Goal: Information Seeking & Learning: Learn about a topic

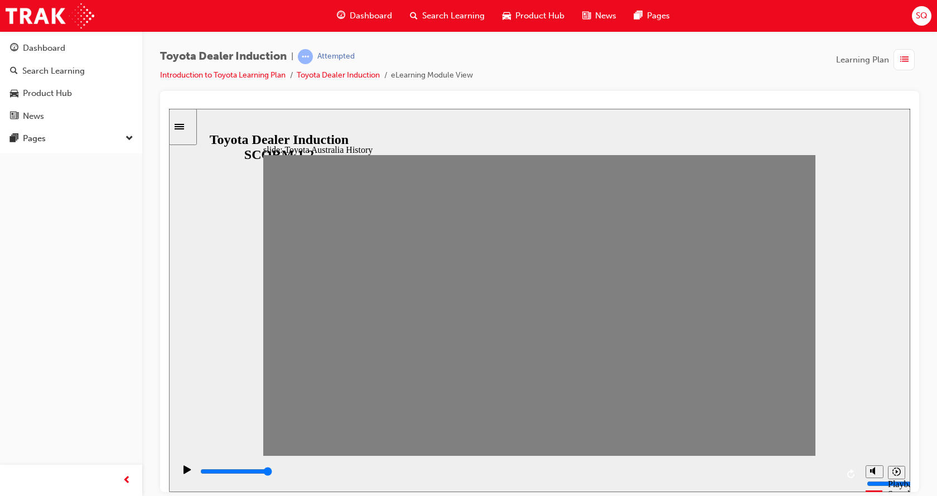
drag, startPoint x: 462, startPoint y: 313, endPoint x: 471, endPoint y: 311, distance: 9.1
drag, startPoint x: 467, startPoint y: 314, endPoint x: 489, endPoint y: 317, distance: 21.5
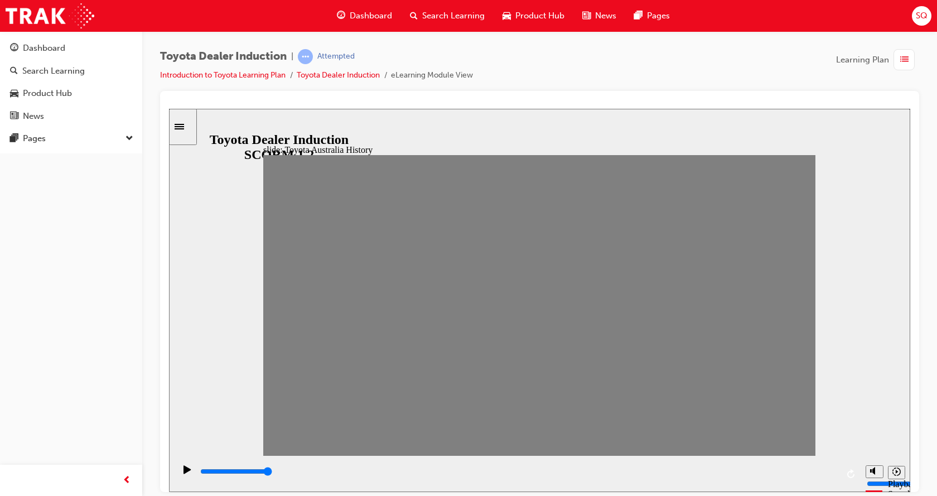
drag, startPoint x: 463, startPoint y: 315, endPoint x: 476, endPoint y: 317, distance: 13.5
drag, startPoint x: 467, startPoint y: 315, endPoint x: 504, endPoint y: 320, distance: 37.2
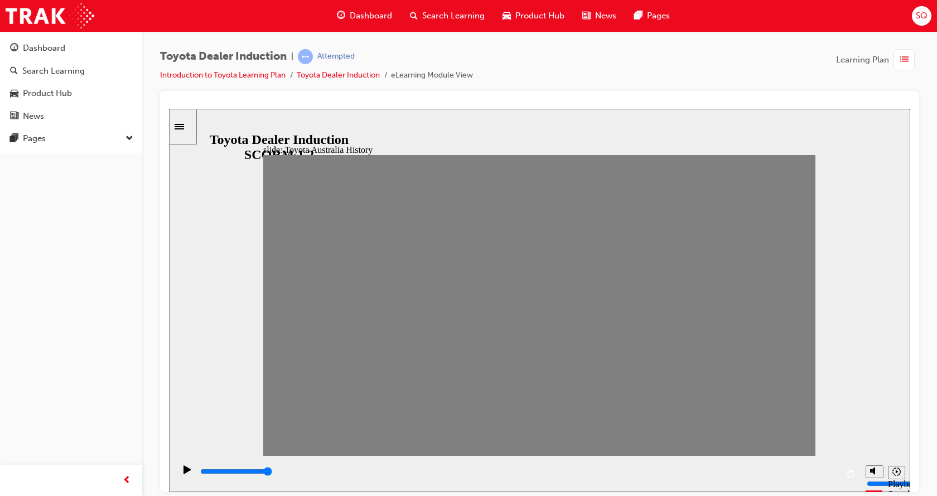
drag, startPoint x: 510, startPoint y: 315, endPoint x: 540, endPoint y: 315, distance: 30.1
drag, startPoint x: 538, startPoint y: 316, endPoint x: 565, endPoint y: 317, distance: 27.3
drag, startPoint x: 564, startPoint y: 315, endPoint x: 574, endPoint y: 315, distance: 10.6
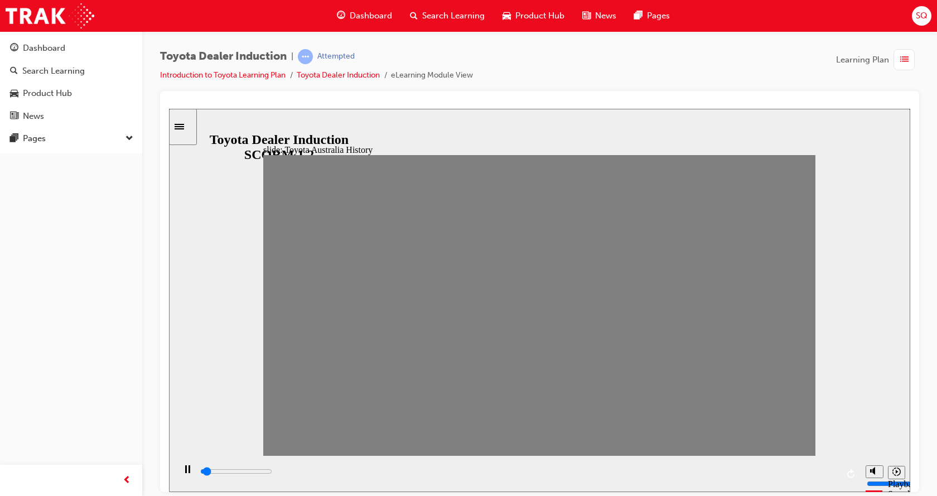
drag, startPoint x: 588, startPoint y: 310, endPoint x: 605, endPoint y: 312, distance: 17.5
drag, startPoint x: 605, startPoint y: 315, endPoint x: 639, endPoint y: 310, distance: 34.3
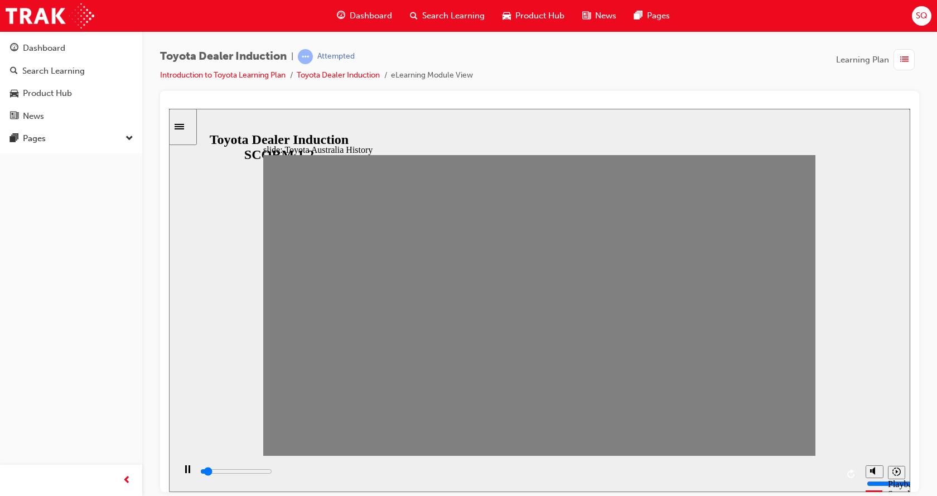
drag, startPoint x: 637, startPoint y: 310, endPoint x: 665, endPoint y: 313, distance: 28.1
drag, startPoint x: 656, startPoint y: 317, endPoint x: 684, endPoint y: 318, distance: 27.9
drag, startPoint x: 685, startPoint y: 316, endPoint x: 708, endPoint y: 316, distance: 22.3
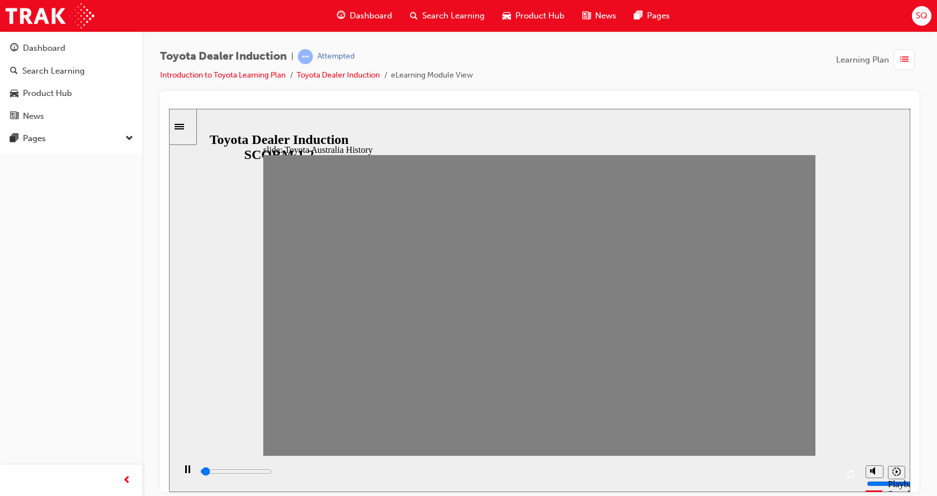
drag, startPoint x: 711, startPoint y: 314, endPoint x: 753, endPoint y: 325, distance: 43.7
drag, startPoint x: 765, startPoint y: 313, endPoint x: 786, endPoint y: 313, distance: 21.2
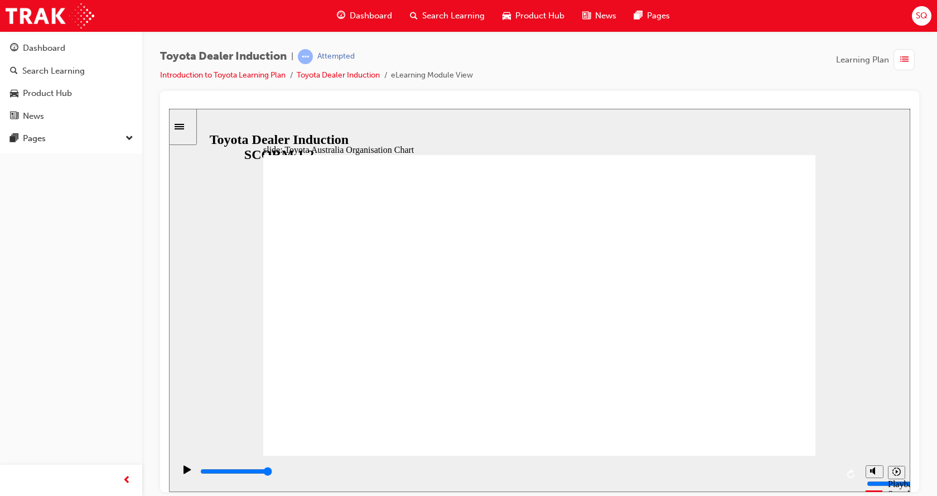
drag, startPoint x: 737, startPoint y: 427, endPoint x: 753, endPoint y: 430, distance: 17.1
type input "4600"
radio input "true"
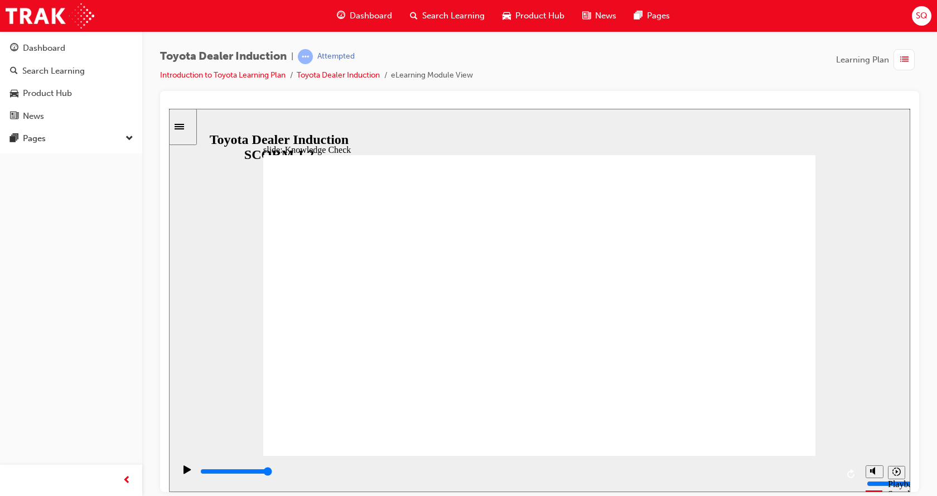
type input "5000"
radio input "true"
drag, startPoint x: 415, startPoint y: 296, endPoint x: 795, endPoint y: 170, distance: 399.4
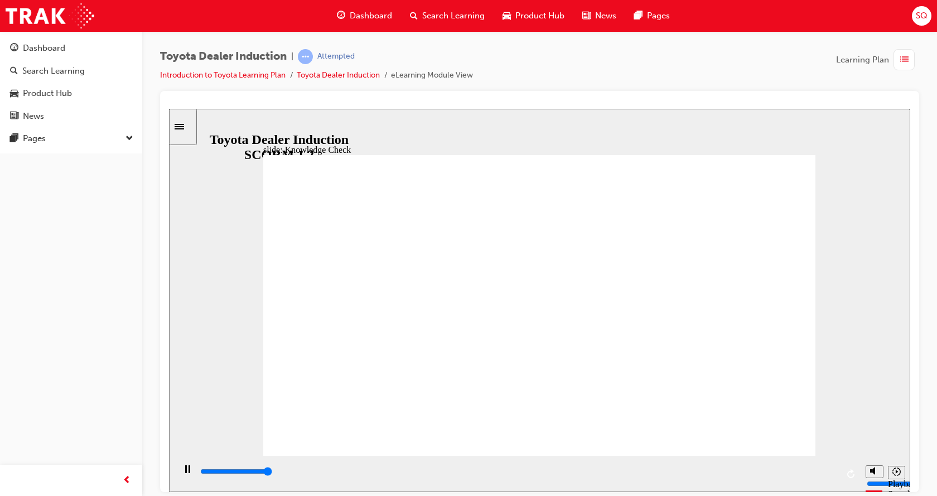
type input "5000"
radio input "true"
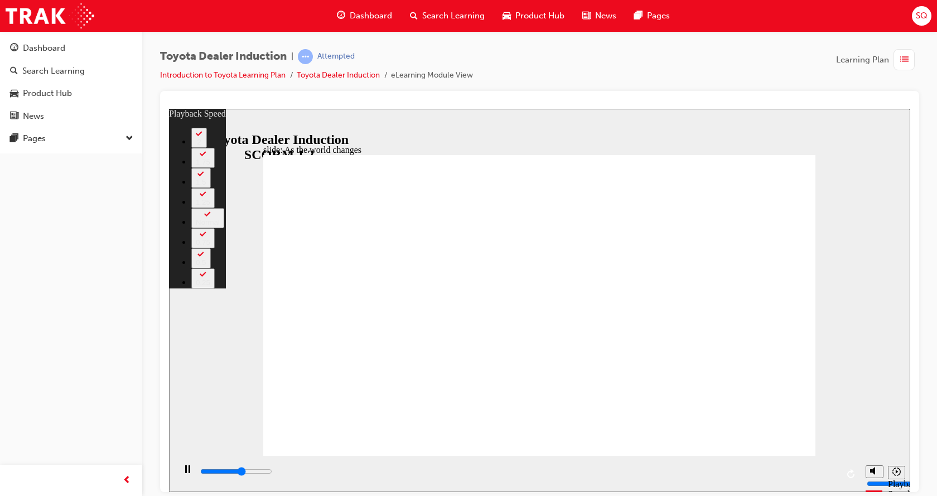
type input "5400"
type input "0"
type input "5700"
type input "0"
type input "6000"
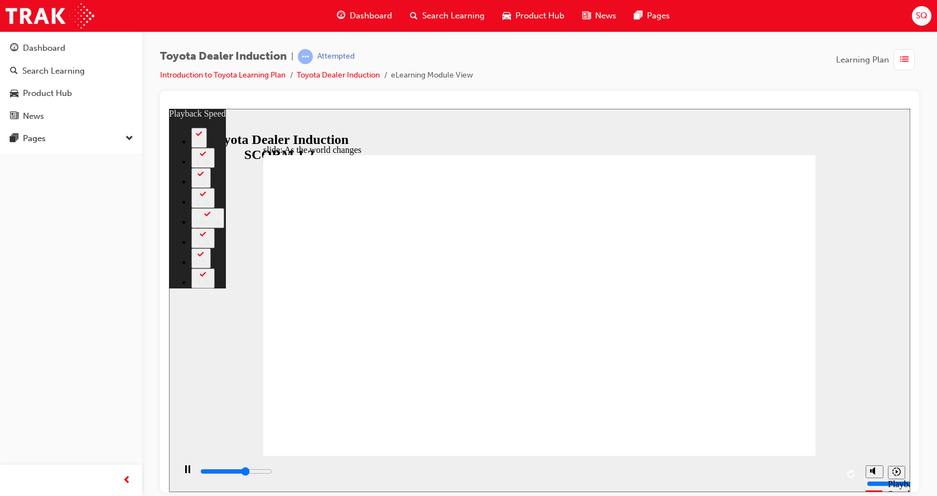
type input "1"
type input "6400"
type input "1"
type input "6600"
type input "1"
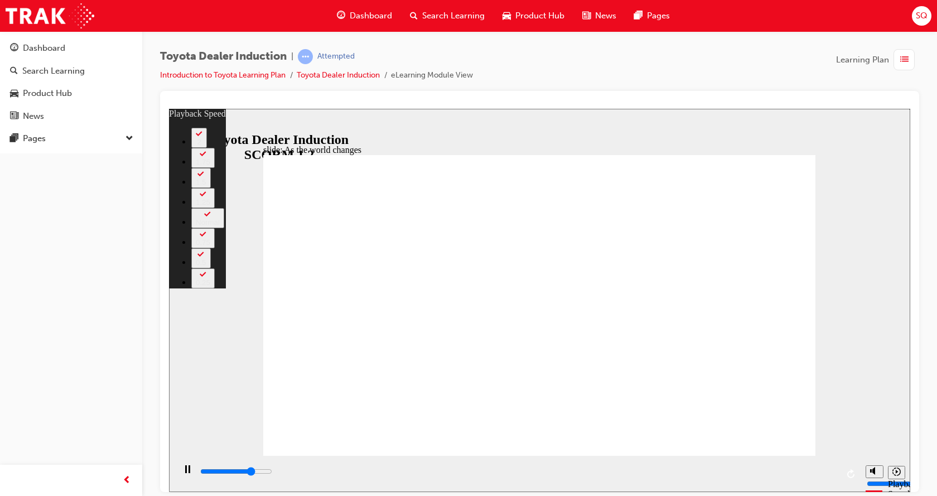
type input "6800"
type input "1"
type input "7100"
type input "2"
type input "7400"
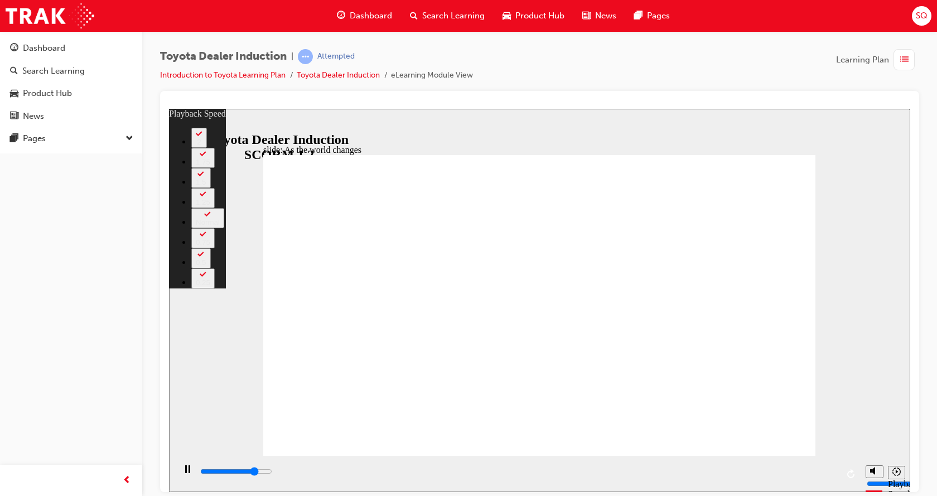
type input "2"
type input "7600"
type input "2"
type input "7900"
type input "2"
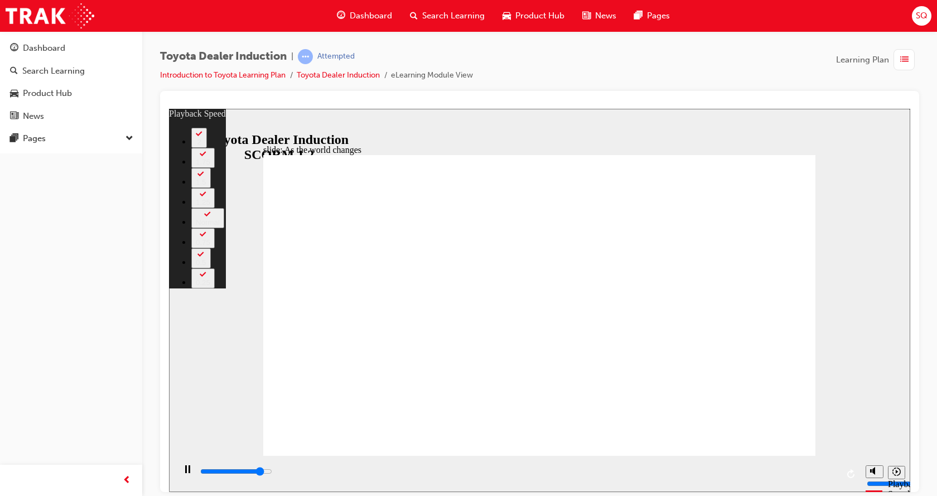
type input "8200"
type input "3"
type input "8400"
type input "3"
type input "8700"
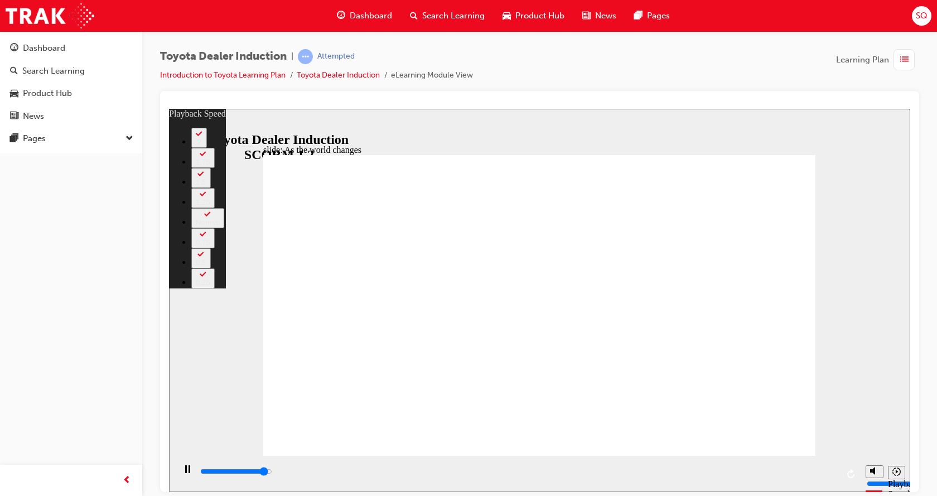
type input "3"
type input "9000"
type input "4"
type input "9200"
type input "4"
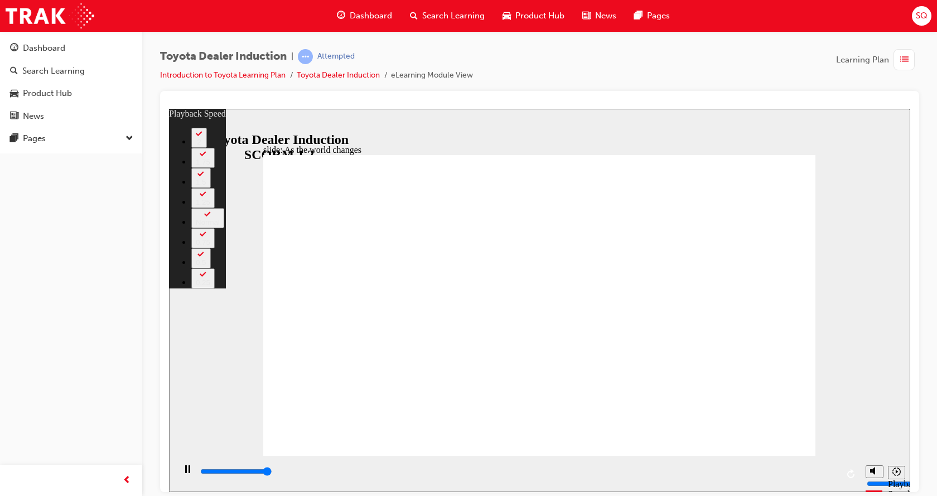
type input "9200"
drag, startPoint x: 286, startPoint y: 429, endPoint x: 411, endPoint y: 429, distance: 124.9
drag, startPoint x: 413, startPoint y: 429, endPoint x: 936, endPoint y: 447, distance: 523.4
click at [910, 447] on html "slide: As the world changes Rectangle 2 playback speed 2 1.75 1.5 1.25 Normal 0…" at bounding box center [539, 299] width 741 height 383
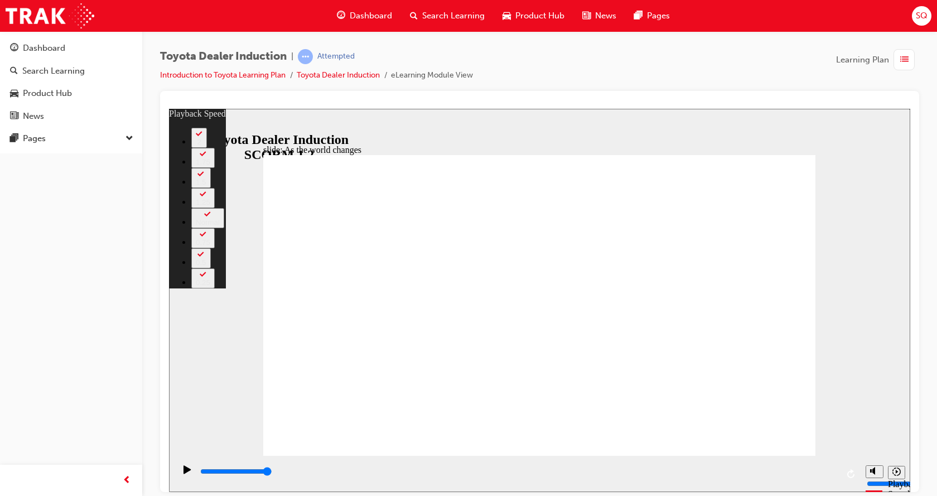
click at [264, 442] on div "slide: As the world changes Rectangle 2 playback speed 2 1.75 1.5 1.25 Normal 0…" at bounding box center [539, 299] width 741 height 383
drag, startPoint x: 800, startPoint y: 159, endPoint x: 792, endPoint y: 178, distance: 20.5
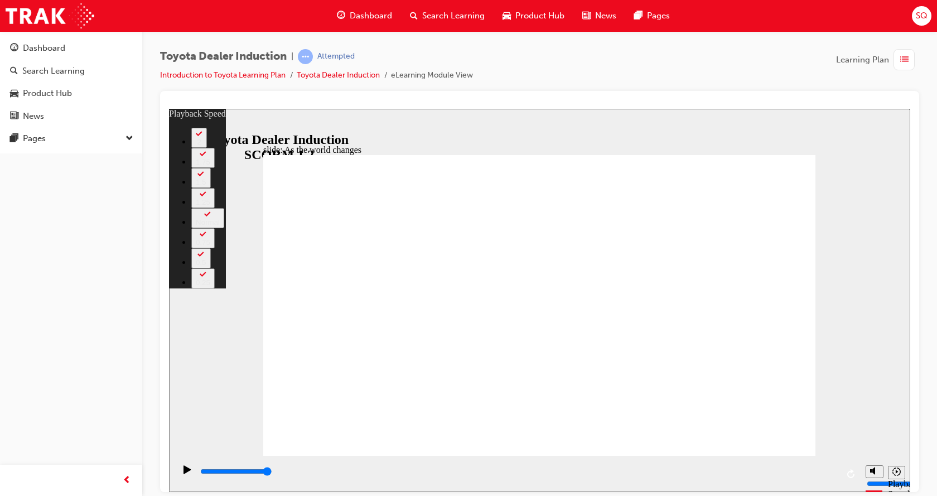
type input "128"
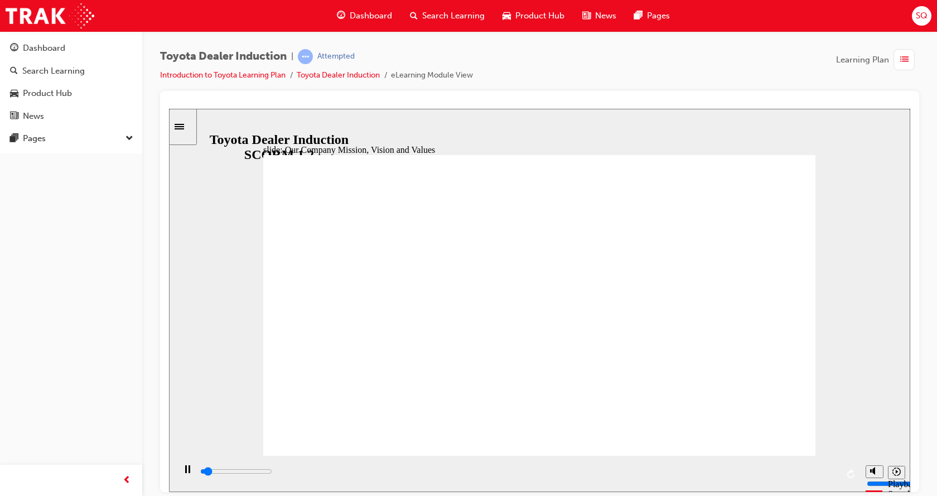
drag, startPoint x: 388, startPoint y: 346, endPoint x: 404, endPoint y: 362, distance: 22.5
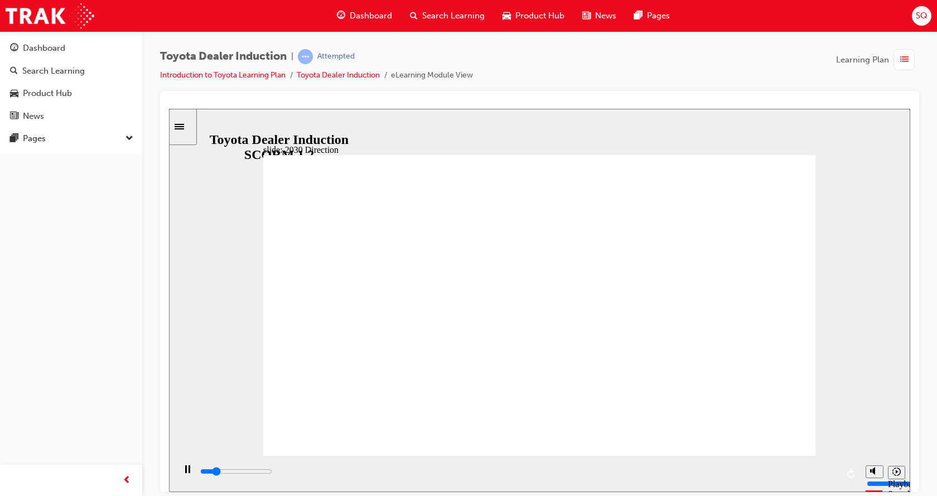
click at [241, 263] on div "slide: 2030 Direction Rectangle 1 Rectangle 2 Rectangle 3 2030 Direction Mobili…" at bounding box center [539, 299] width 741 height 383
drag, startPoint x: 674, startPoint y: 271, endPoint x: 555, endPoint y: 256, distance: 119.7
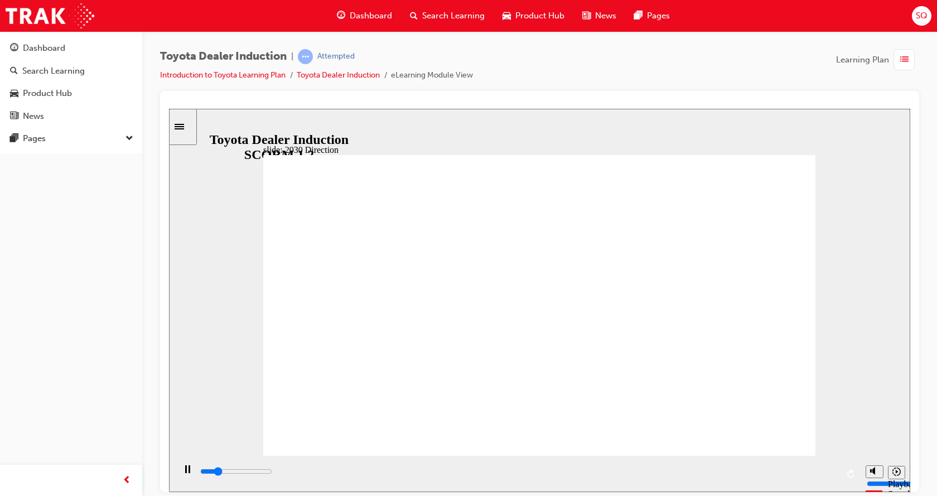
drag, startPoint x: 426, startPoint y: 238, endPoint x: 694, endPoint y: 282, distance: 271.8
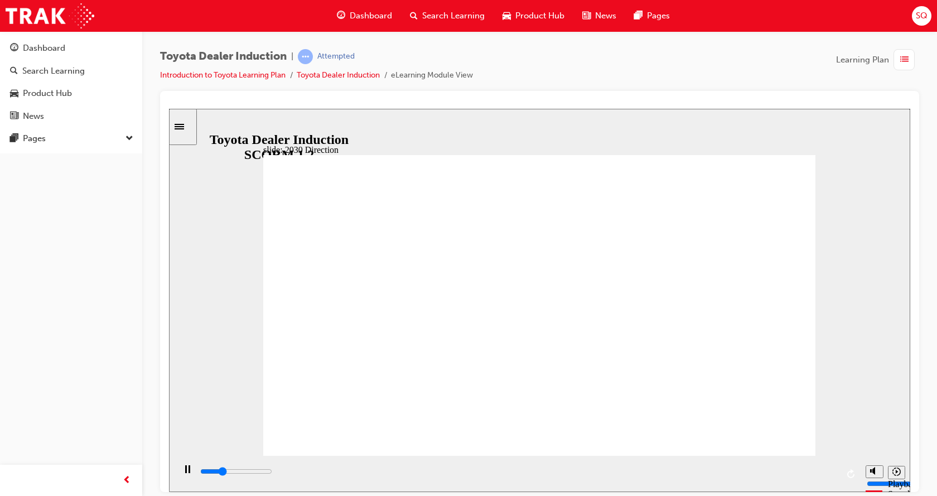
drag, startPoint x: 321, startPoint y: 344, endPoint x: 328, endPoint y: 342, distance: 7.4
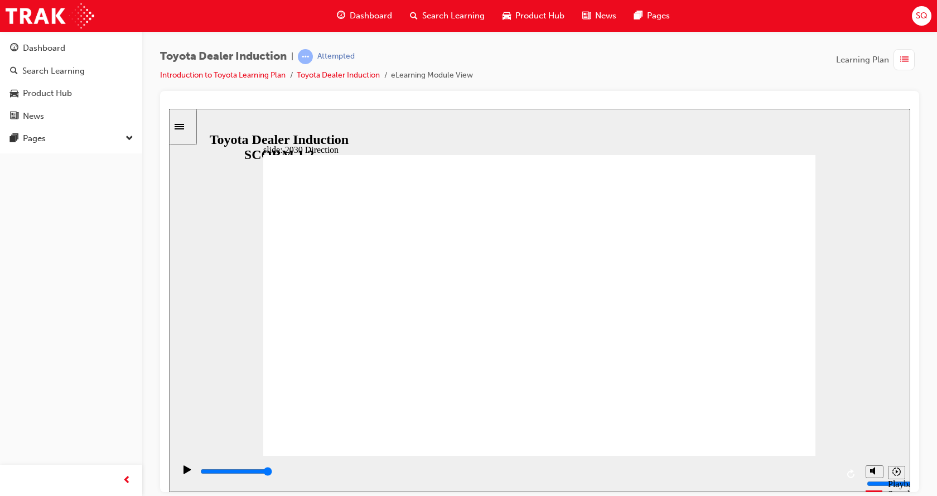
type input "5000"
drag, startPoint x: 548, startPoint y: 318, endPoint x: 768, endPoint y: 192, distance: 254.6
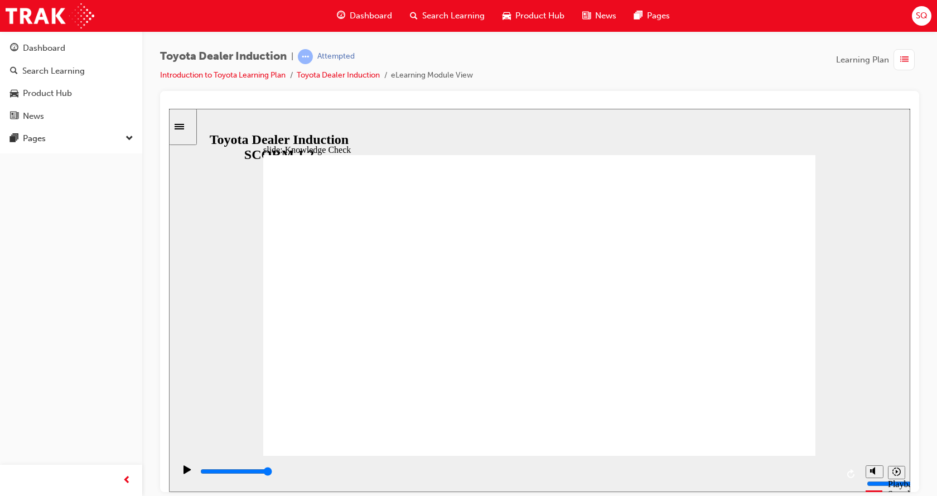
drag, startPoint x: 508, startPoint y: 320, endPoint x: 50, endPoint y: 277, distance: 460.4
click at [169, 277] on html "slide: Knowledge Check Rectangle 1 BACK BACK SUBMIT SUBMIT Knowledge Check Fill…" at bounding box center [539, 299] width 741 height 383
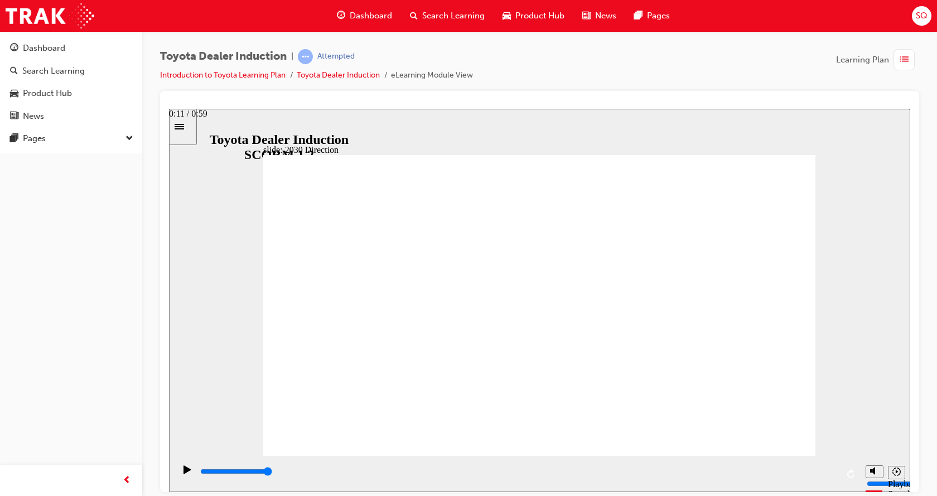
type input "5000"
type input "v"
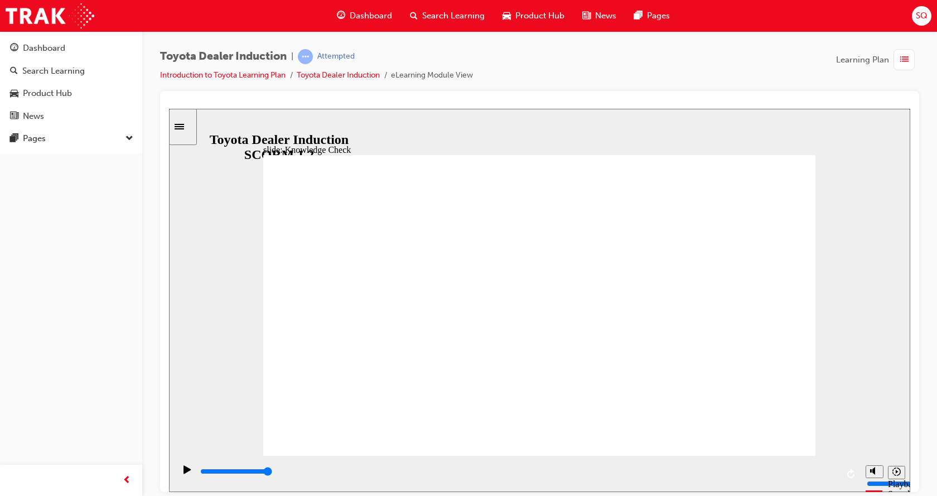
type input "vh"
type input "vhe"
type input "vh"
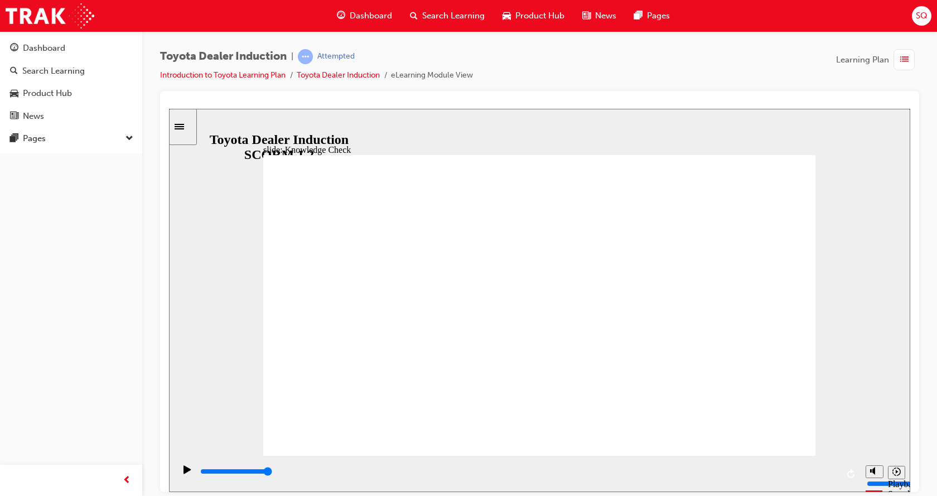
type input "vh"
type input "v"
type input "ve"
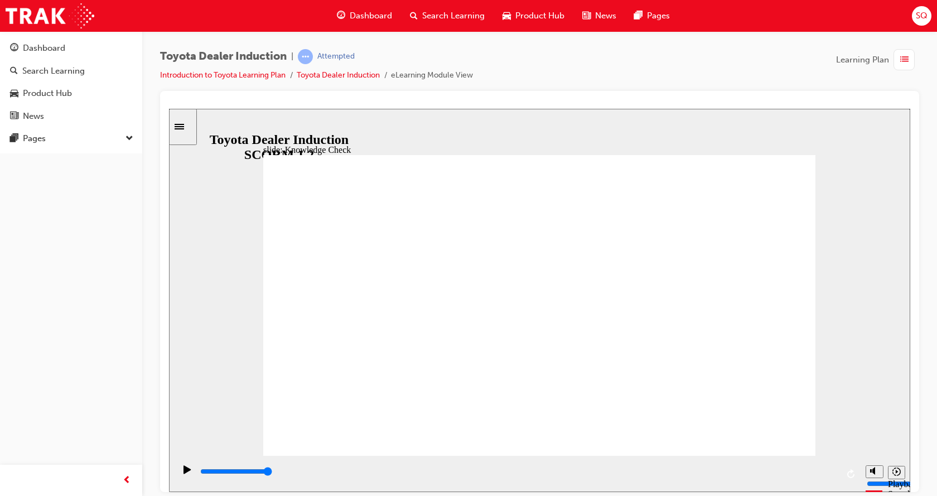
type input "veh"
type input "vehi"
type input "vehic"
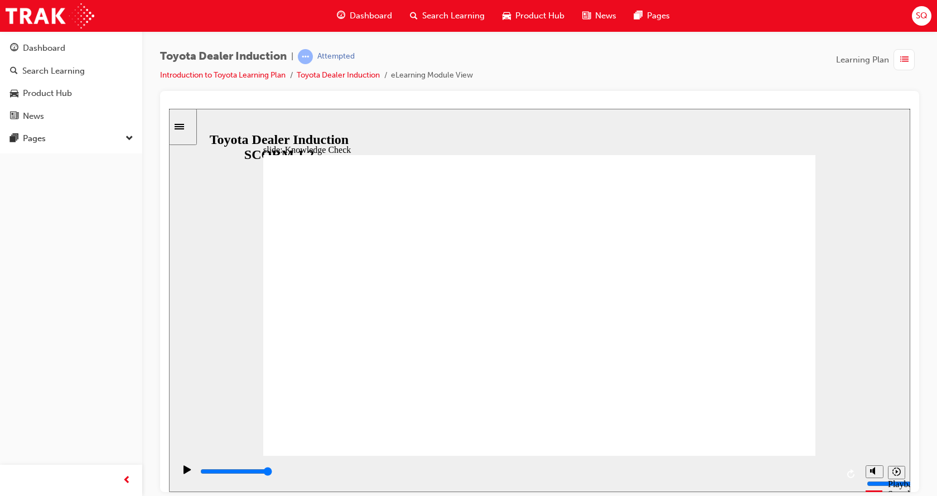
type input "vehic"
type input "vehicl"
type input "vehicle"
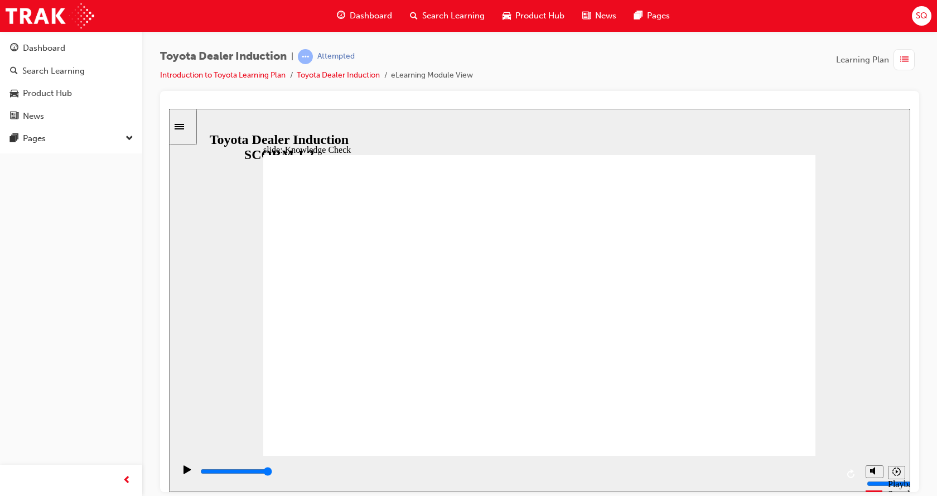
type input "vehicles"
type input "5000"
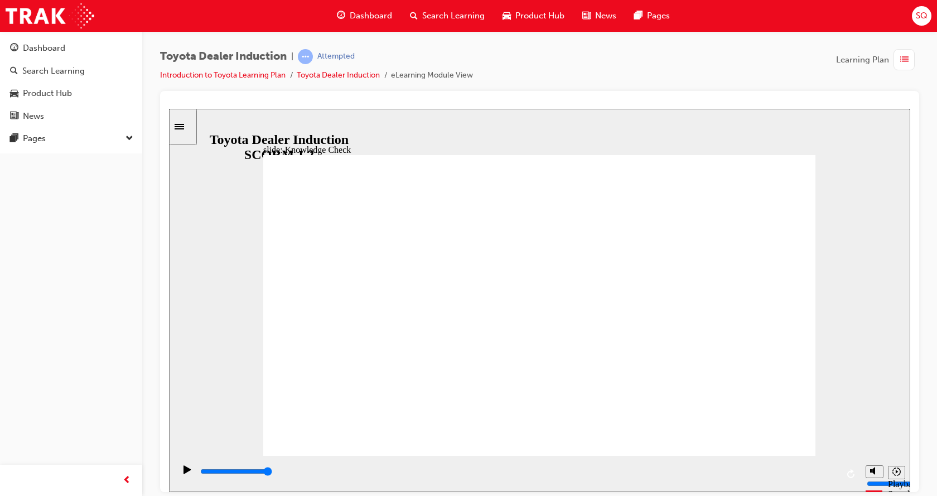
type input "h"
type input "ha"
type input "hap"
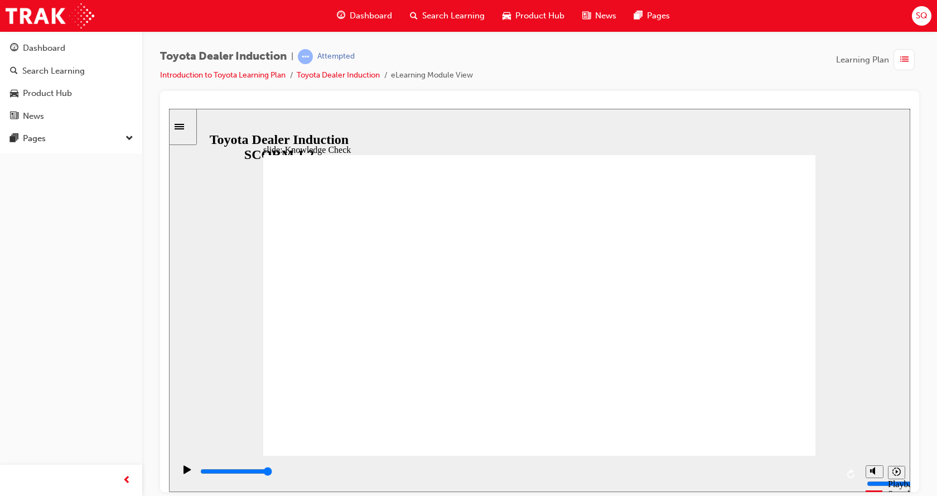
type input "hap"
type input "happ"
type input "happy"
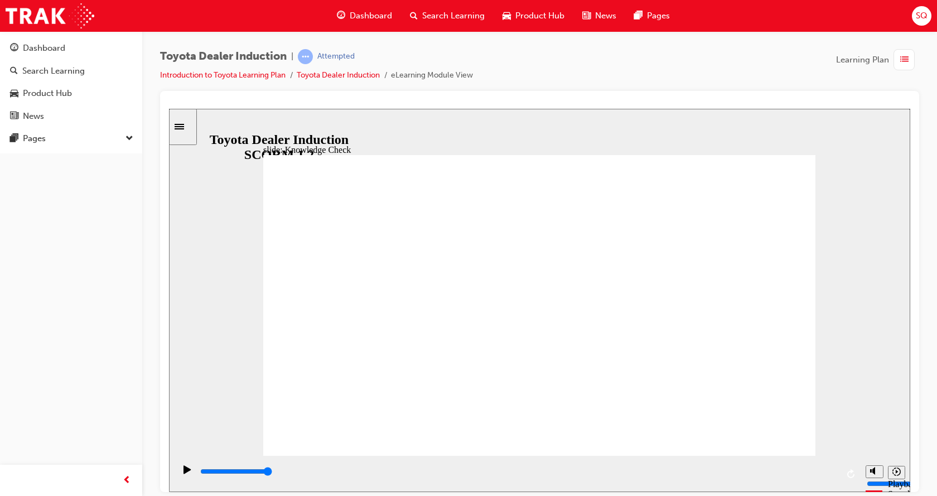
type input "happy"
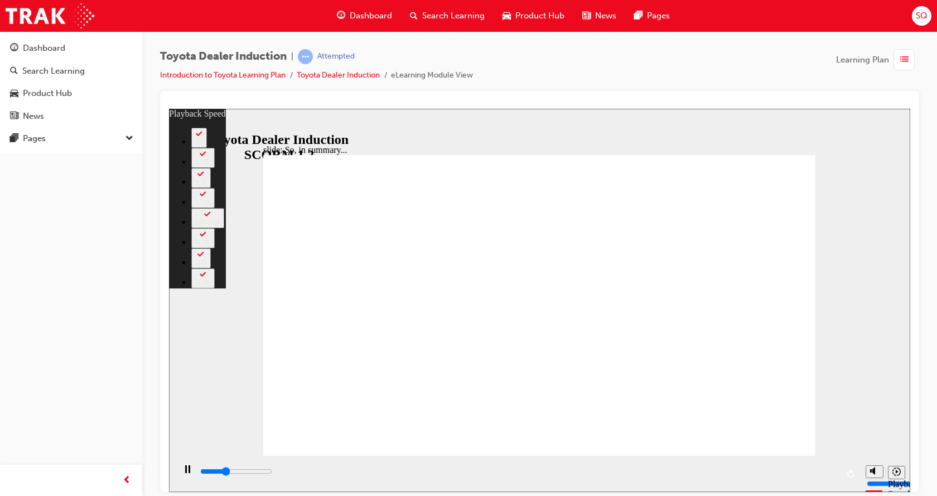
type input "2200"
type input "0"
type input "2500"
type input "0"
type input "2800"
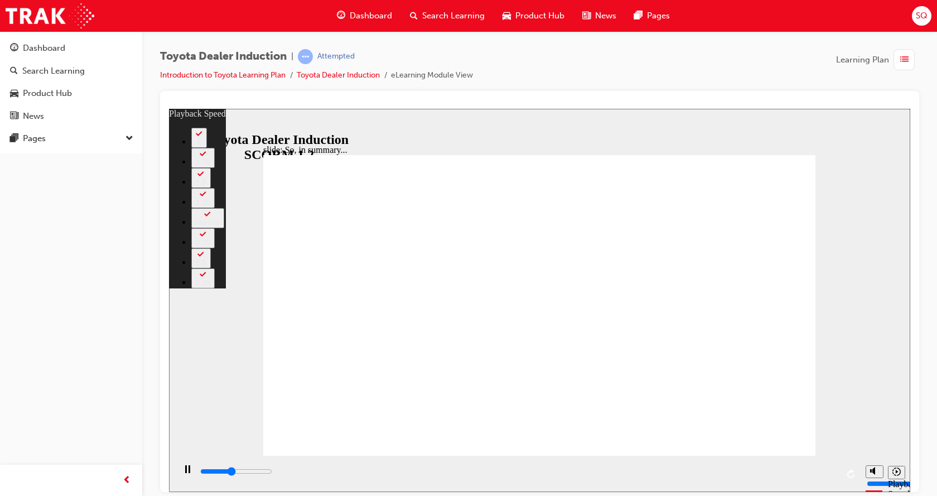
type input "1"
type input "3100"
type input "1"
type input "3400"
type input "1"
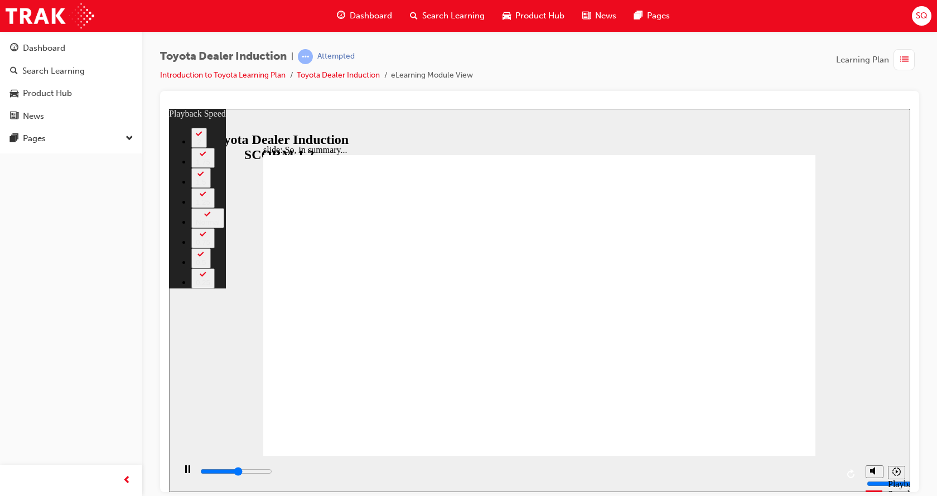
type input "3500"
type input "1"
type input "3700"
type input "2"
type input "4000"
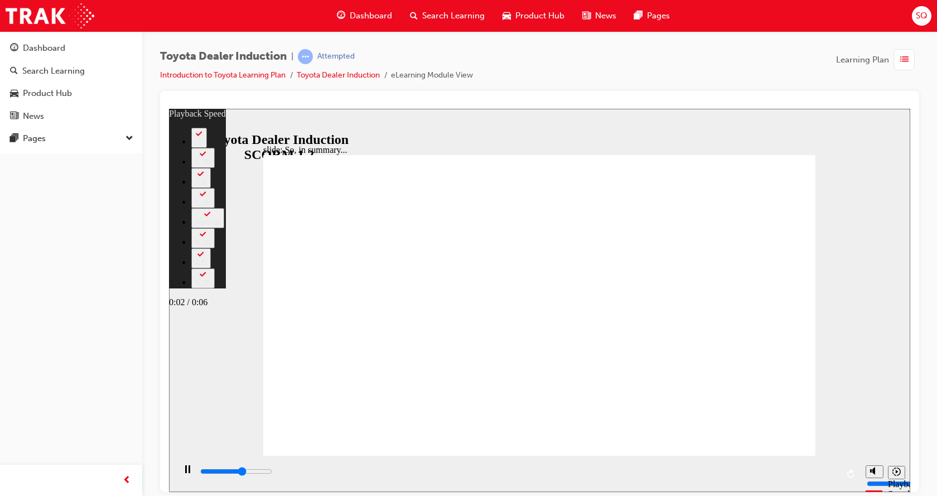
type input "2"
type input "4100"
type input "2"
type input "4400"
type input "2"
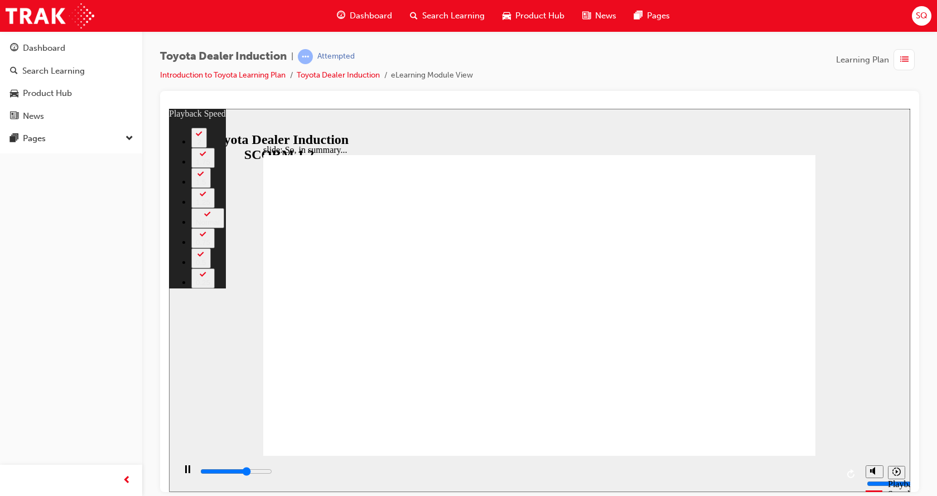
type input "4400"
type input "2"
type input "4600"
type input "2"
type input "4700"
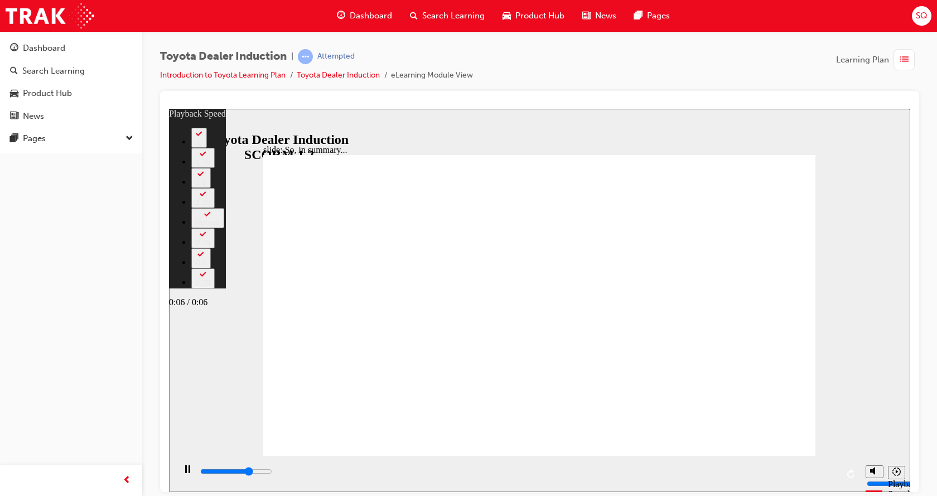
type input "3"
type input "5000"
type input "3"
type input "5200"
type input "3"
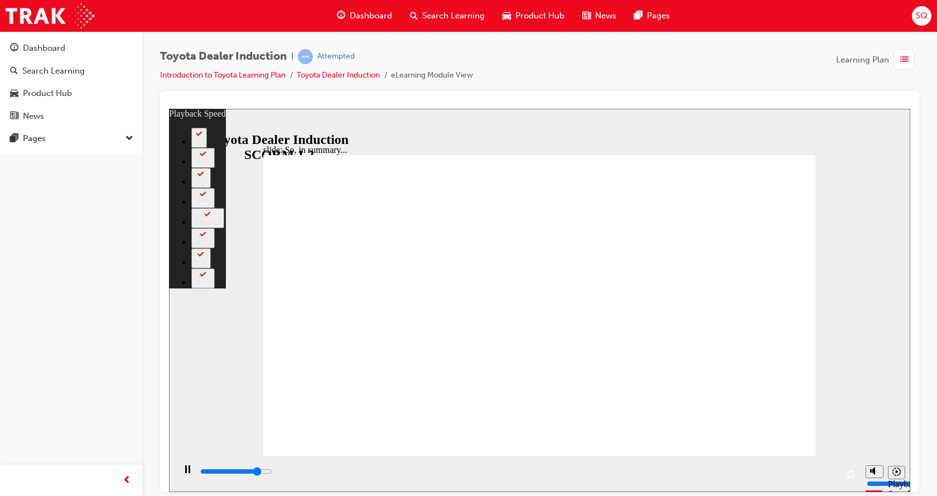
type input "5500"
type input "3"
type input "5800"
type input "8"
type input "4"
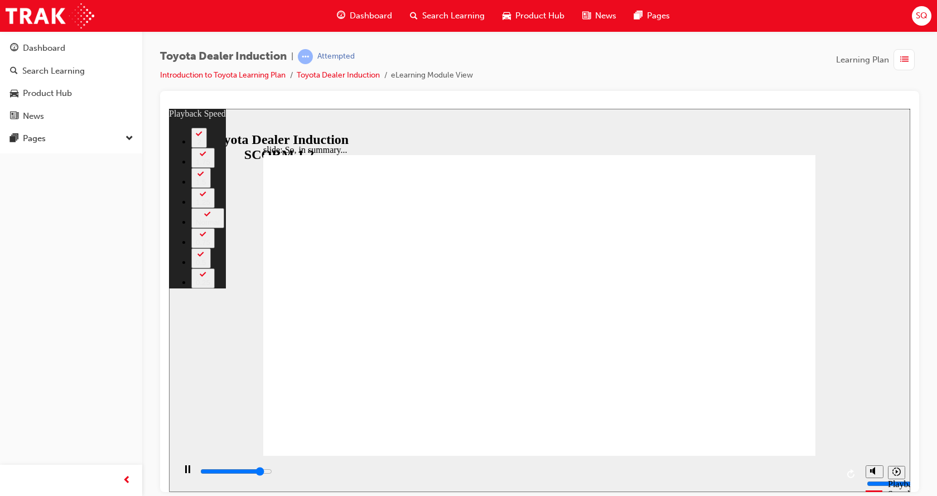
type input "8"
type input "5900"
type input "8"
type input "4"
type input "5900"
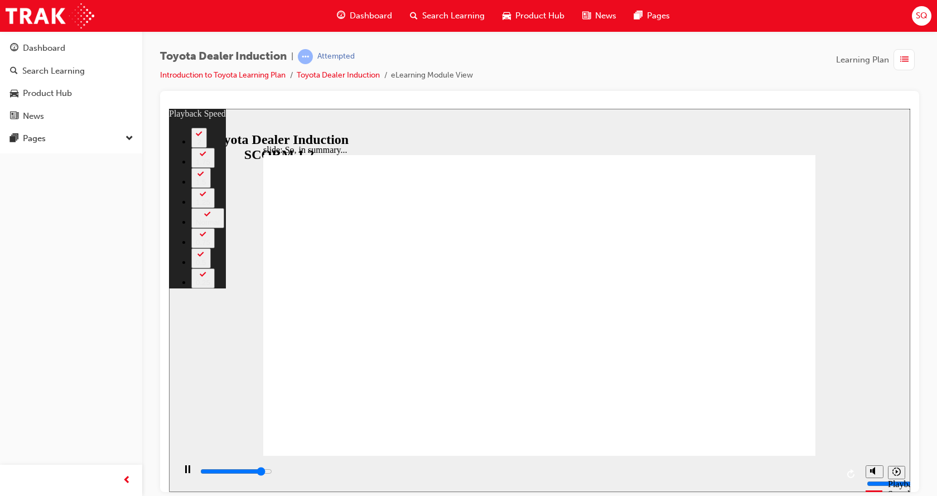
type input "7"
type input "4"
type input "7"
type input "6000"
type input "7"
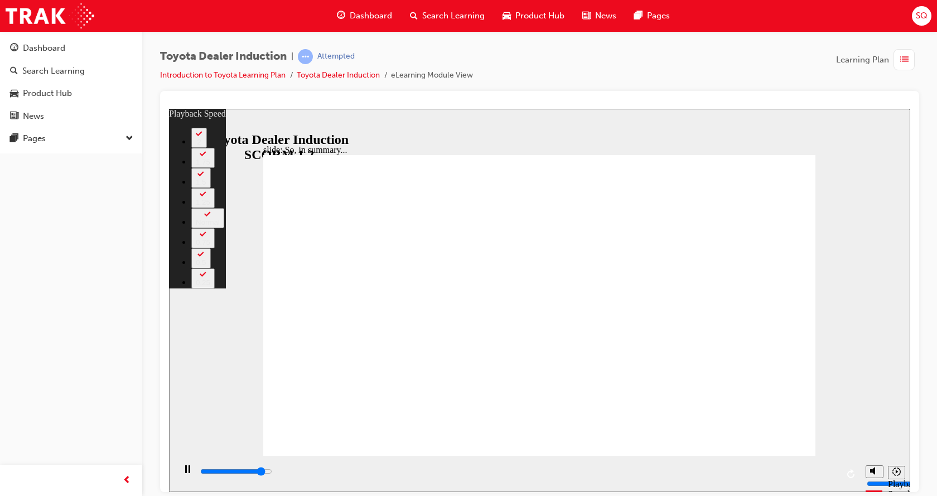
type input "4"
type input "7"
type input "6000"
type input "7"
type input "4"
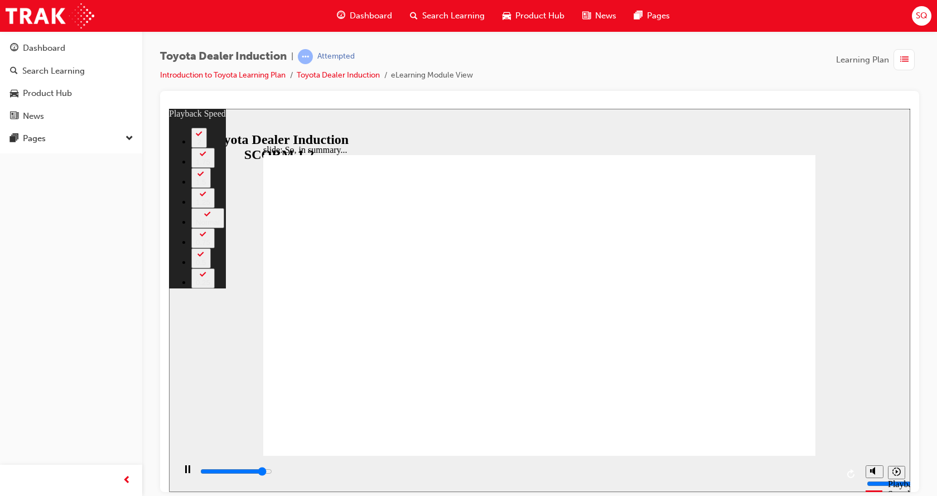
type input "7"
type input "6000"
type input "6"
type input "4"
type input "6"
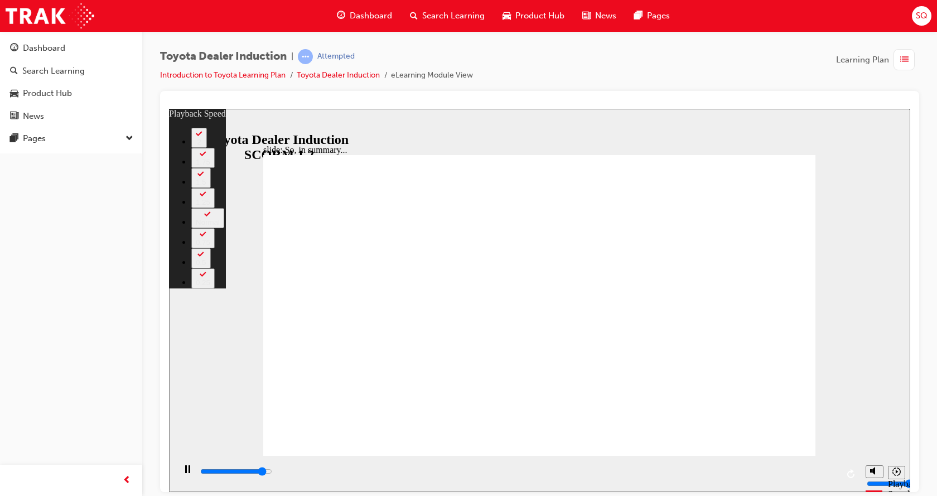
type input "6000"
type input "4"
type input "6100"
type input "6"
type input "4"
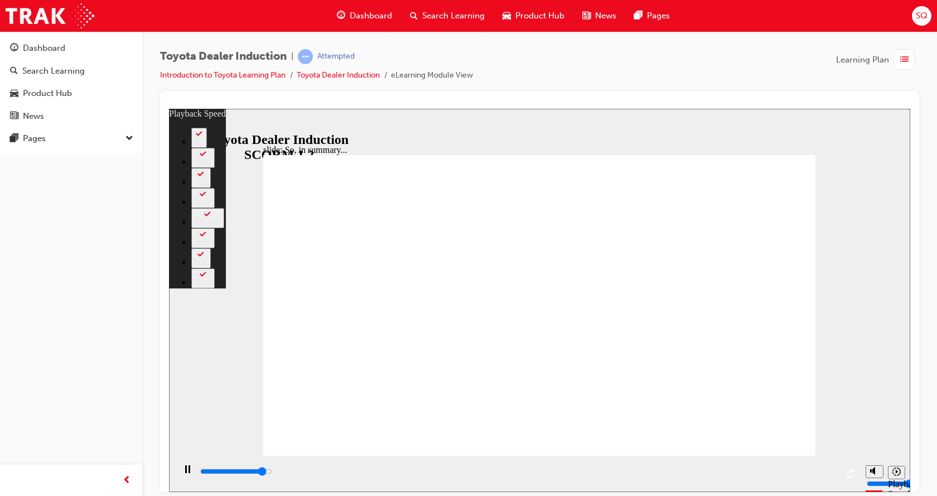
type input "6"
type input "6100"
type input "4"
type input "6400"
type input "6"
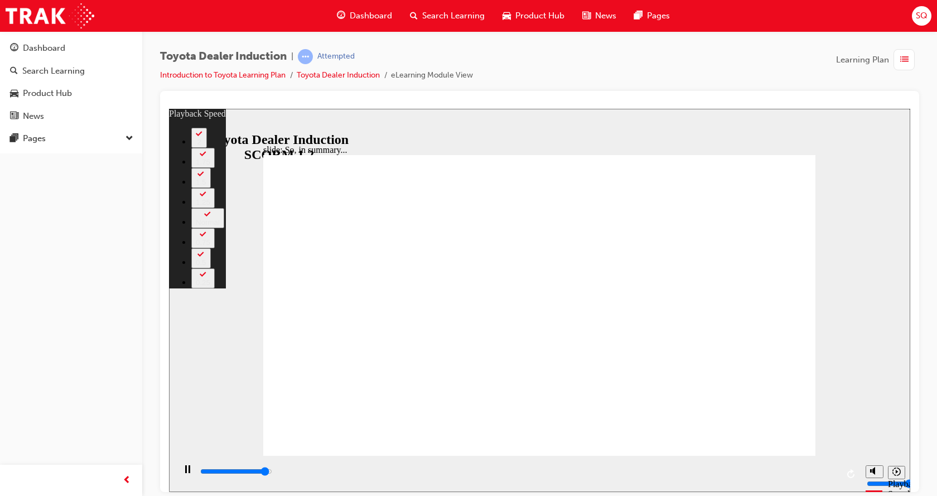
type input "4"
type input "6"
type input "6400"
type input "5"
type input "4"
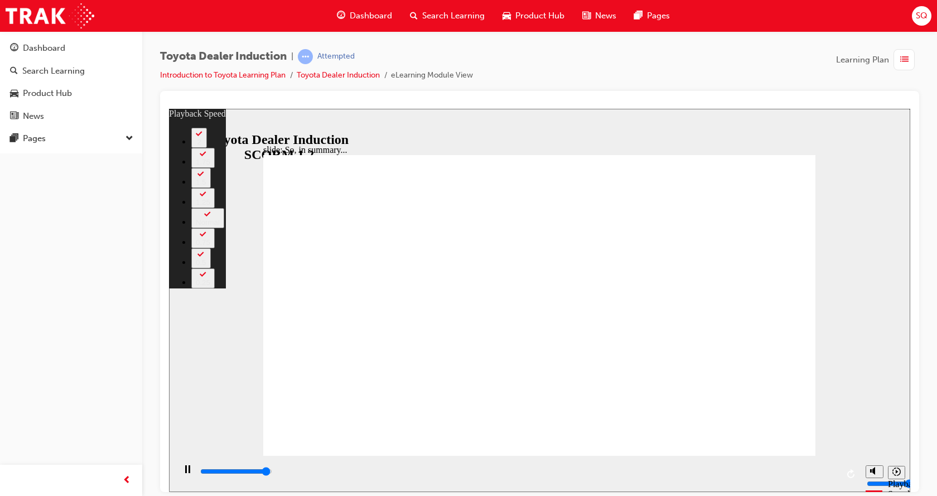
type input "5"
type input "6400"
type input "4"
type input "6500"
type input "4"
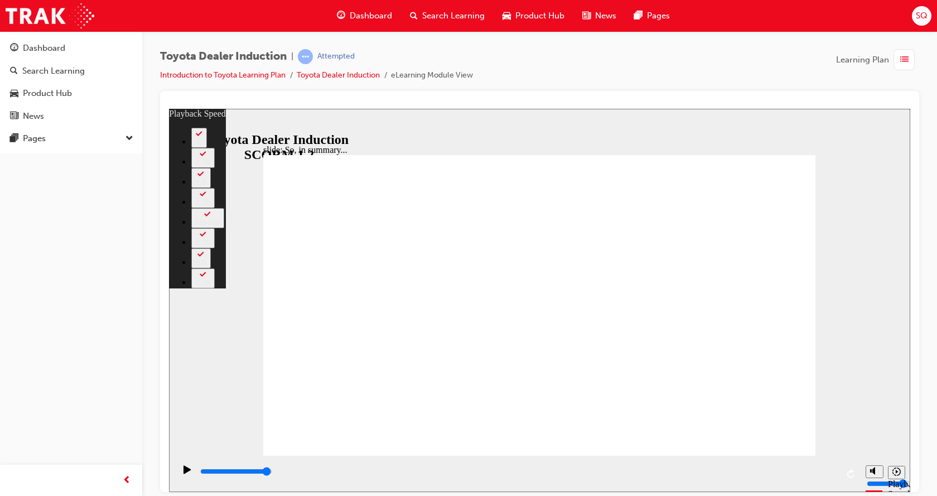
type input "5"
type input "4"
type input "5"
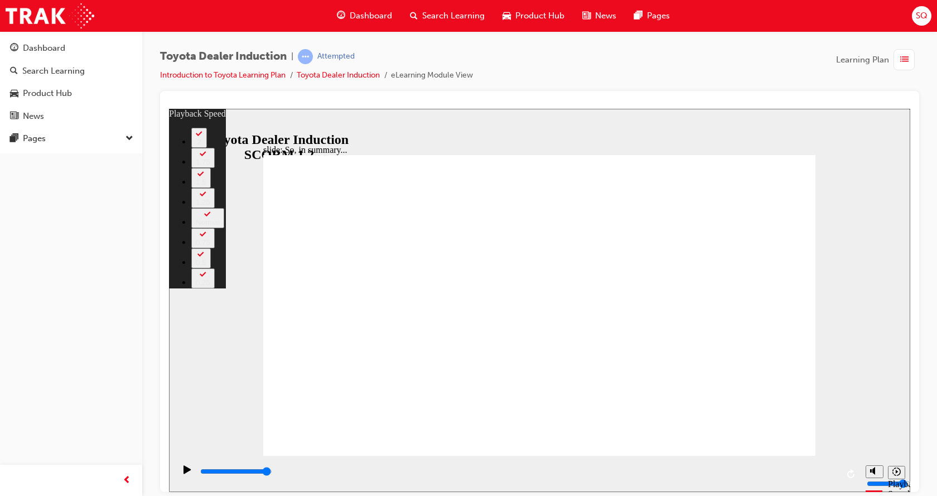
type input "4"
type input "5"
type input "4"
type input "5"
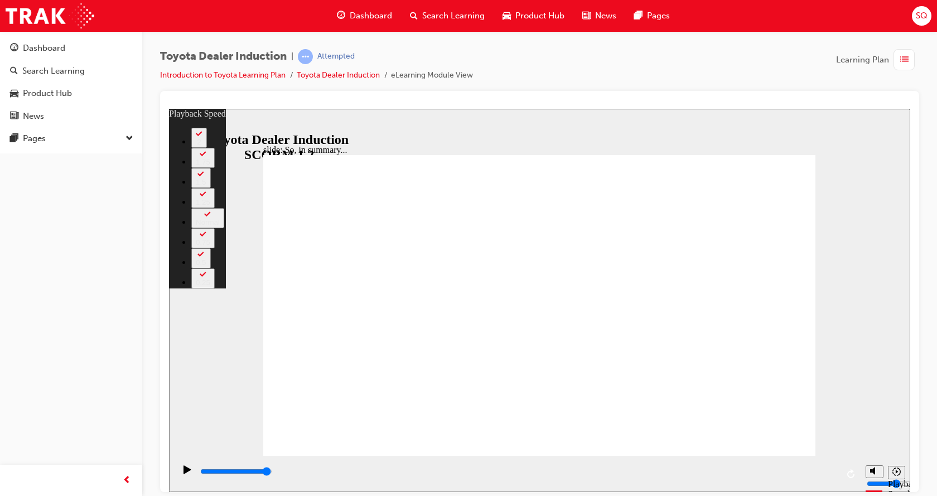
type input "4"
type input "5"
type input "4"
type input "5"
type input "4"
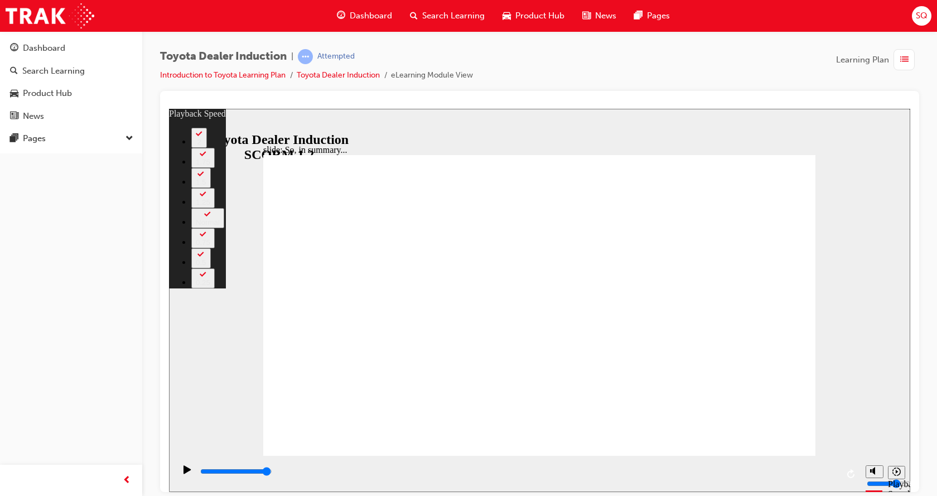
type input "4"
type input "5"
type input "4"
type input "5"
type input "4"
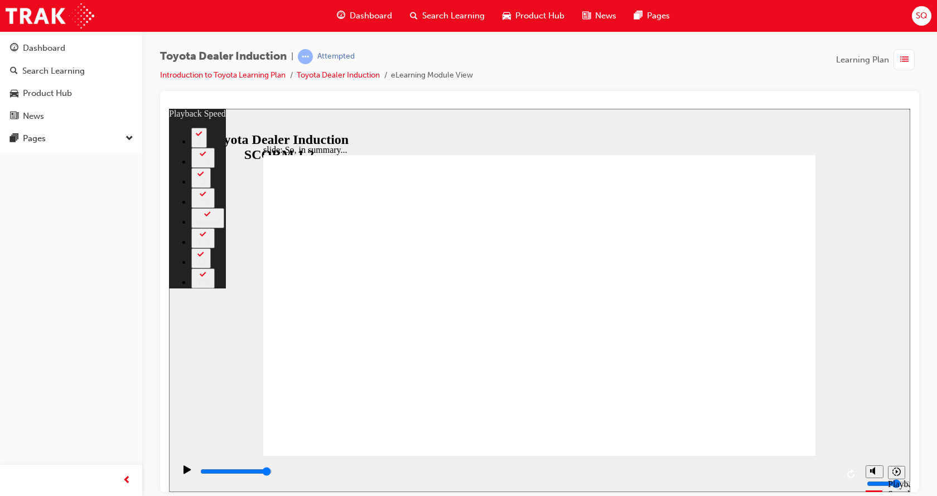
type input "5"
type input "4"
type input "5"
type input "4"
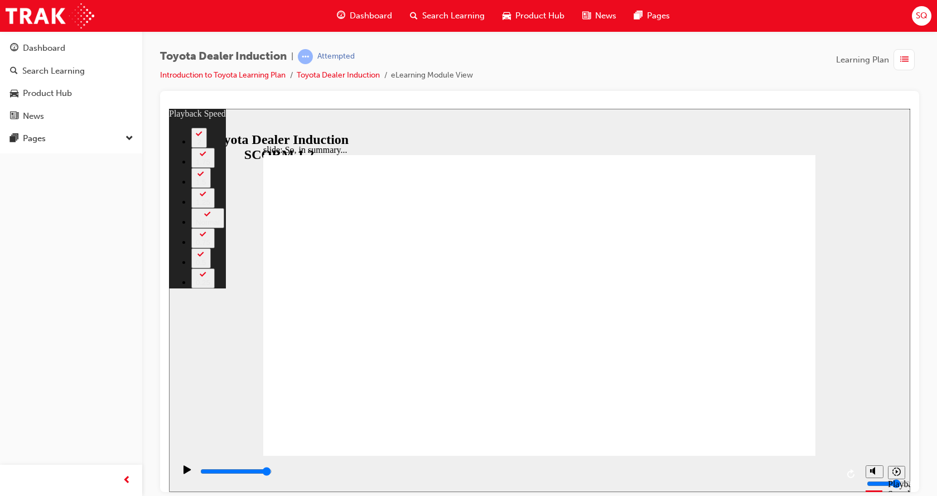
type input "5"
type input "4"
type input "5"
type input "3"
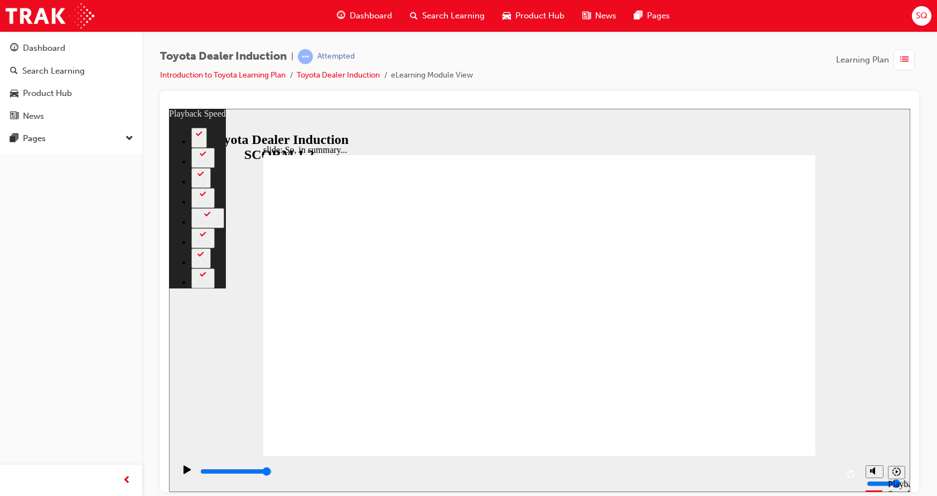
type input "5"
type input "3"
type input "5"
type input "3"
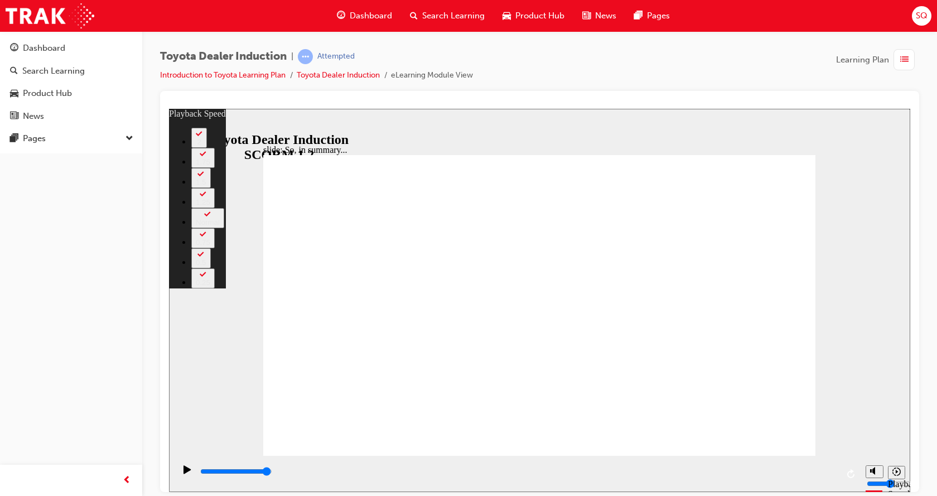
type input "5"
type input "3"
type input "5"
type input "3"
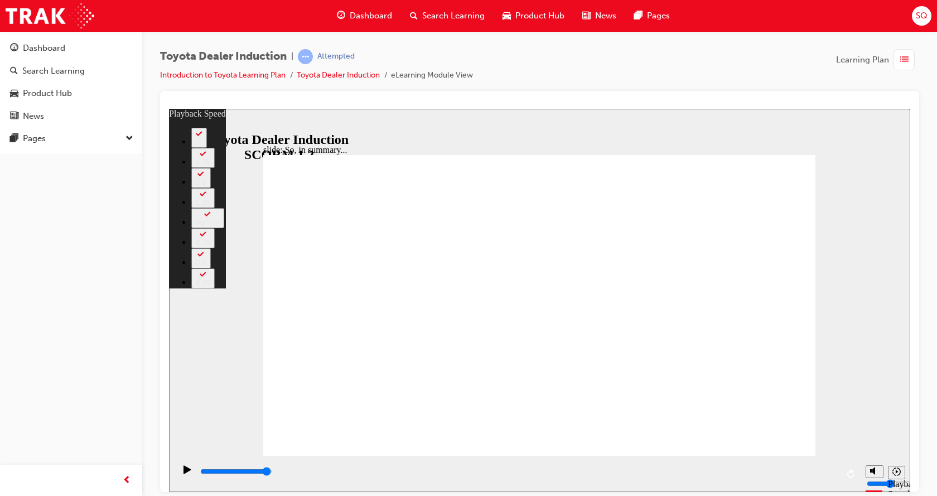
type input "5"
type input "3"
type input "5"
type input "3"
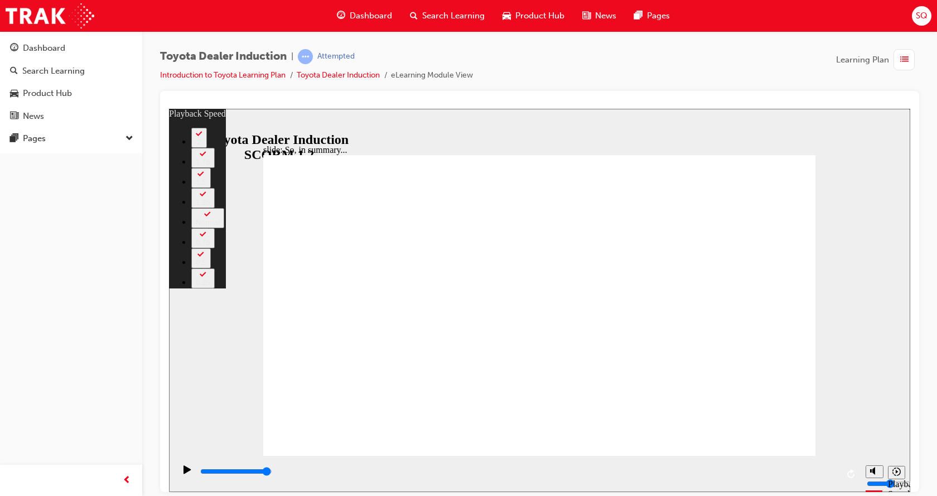
type input "5"
type input "3"
drag, startPoint x: 719, startPoint y: 404, endPoint x: 742, endPoint y: 425, distance: 31.2
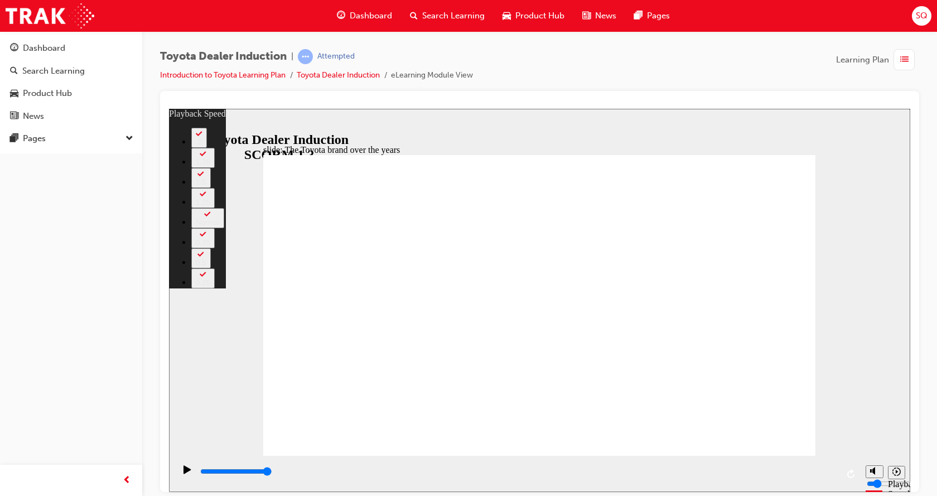
click at [184, 467] on icon "Play (Ctrl+Alt+P)" at bounding box center [187, 469] width 8 height 9
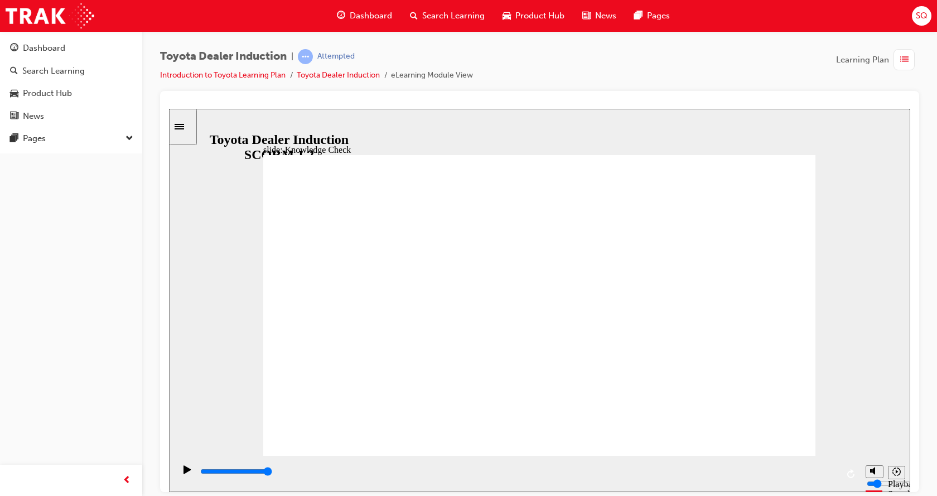
drag, startPoint x: 758, startPoint y: 402, endPoint x: 361, endPoint y: 349, distance: 400.0
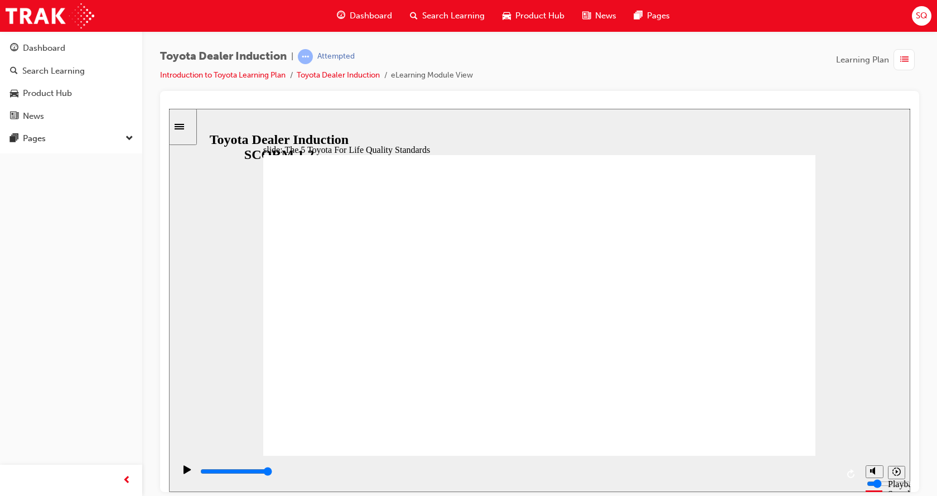
drag, startPoint x: 783, startPoint y: 408, endPoint x: 781, endPoint y: 421, distance: 12.9
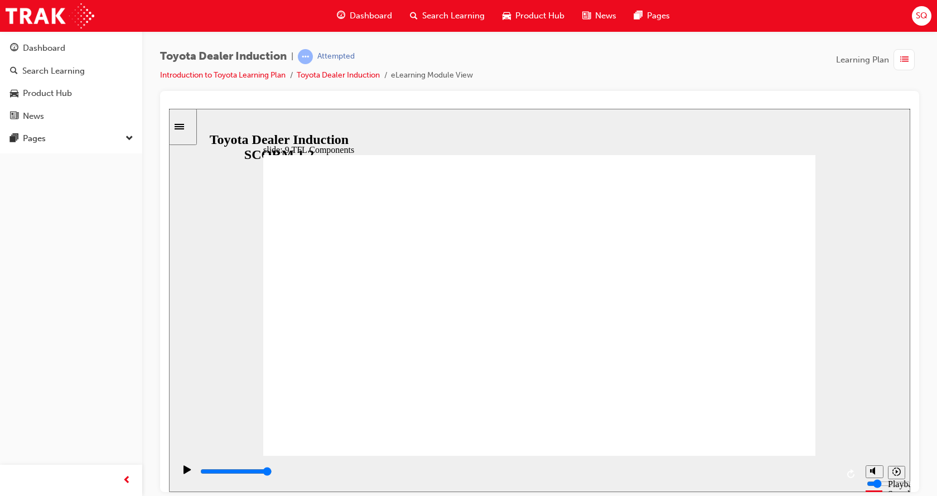
drag, startPoint x: 574, startPoint y: 287, endPoint x: 643, endPoint y: 197, distance: 113.4
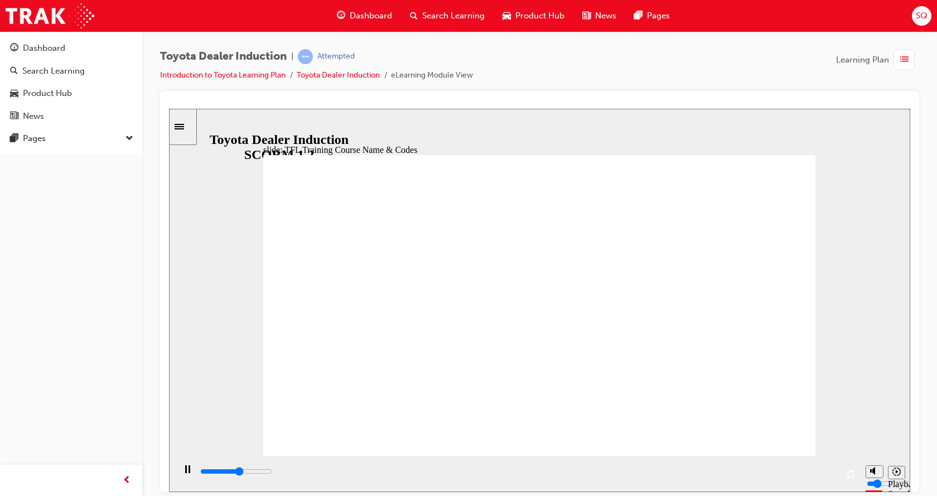
click at [212, 362] on div "slide: TFL Training Course Name & Codes TFL Resources Each Region has a dedicat…" at bounding box center [539, 299] width 741 height 383
type input "10800"
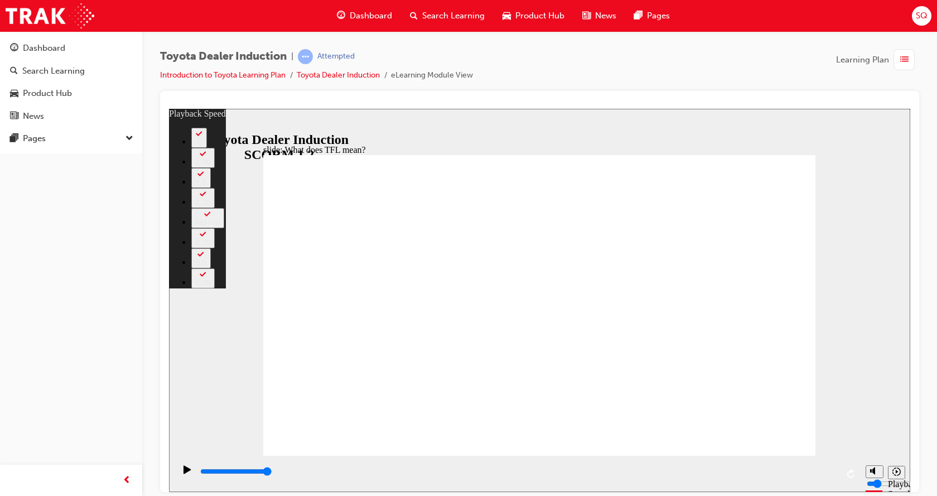
drag, startPoint x: 655, startPoint y: 430, endPoint x: 901, endPoint y: 417, distance: 246.3
drag, startPoint x: 743, startPoint y: 432, endPoint x: 905, endPoint y: 431, distance: 161.7
click at [910, 425] on html "slide: What does TFL mean? Rectangle 2 playback speed 2 1.75 1.5 1.25 Normal 0.…" at bounding box center [539, 299] width 741 height 383
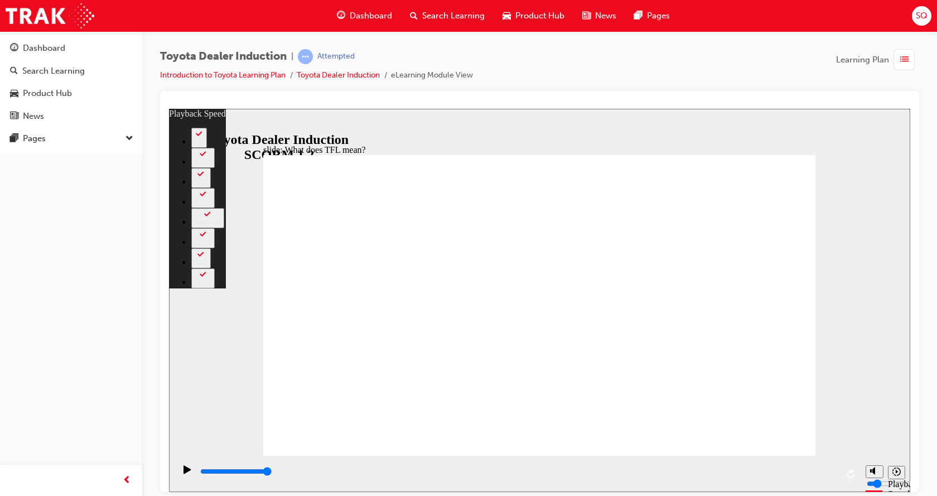
type input "1"
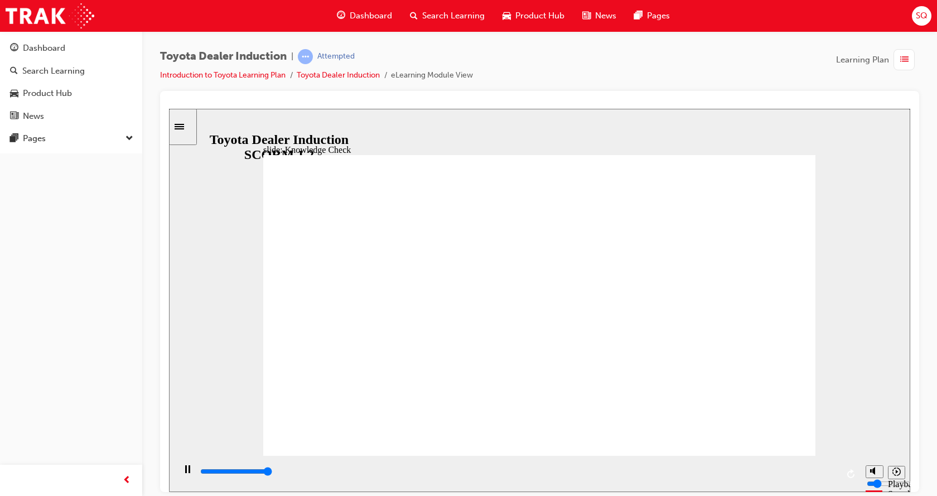
type input "5000"
radio input "true"
type input "25500"
